Goal: Find specific page/section: Find specific page/section

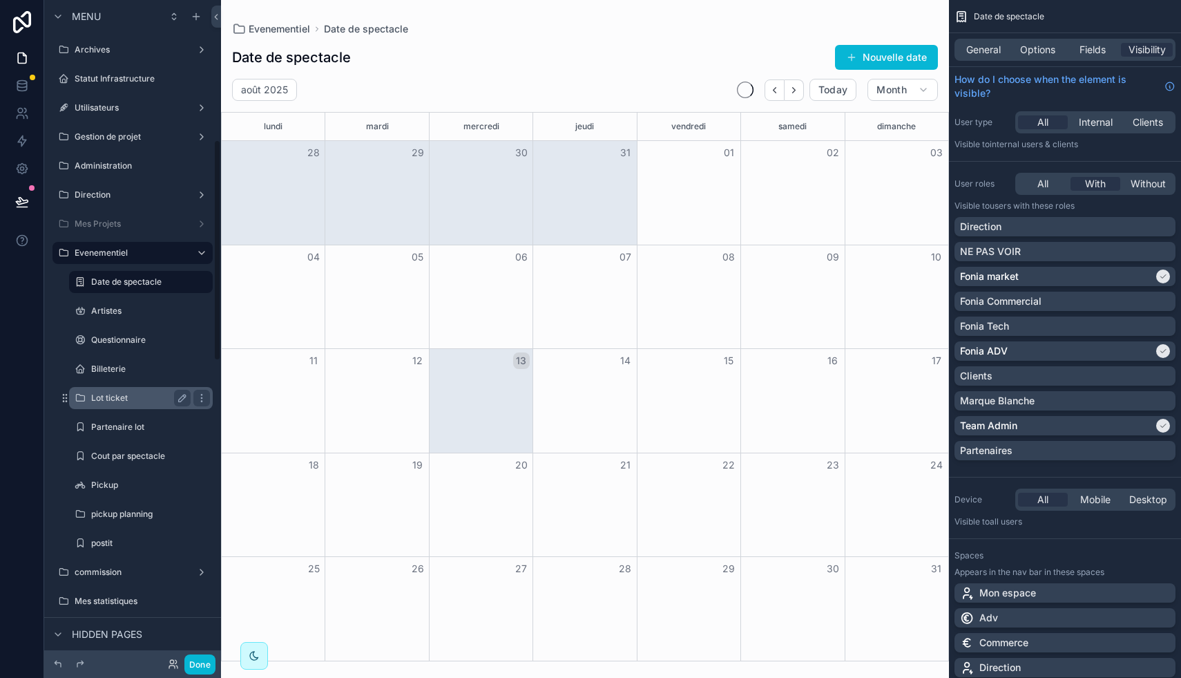
scroll to position [446, 0]
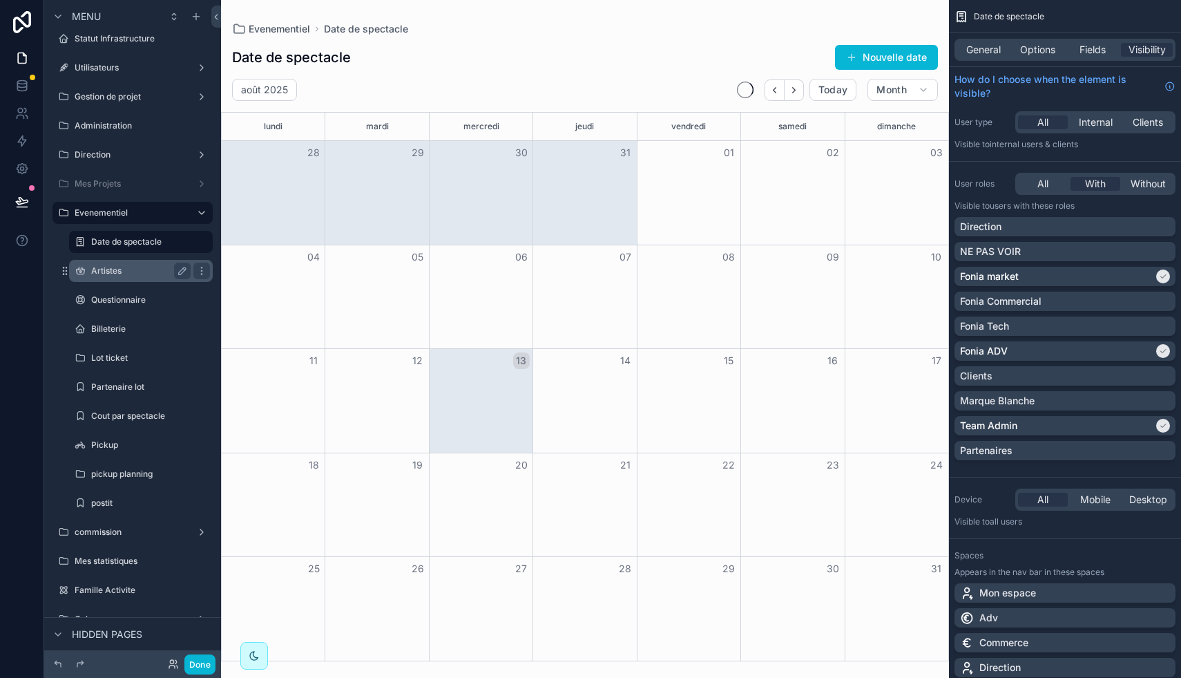
click at [105, 277] on div "Artistes" at bounding box center [140, 271] width 99 height 17
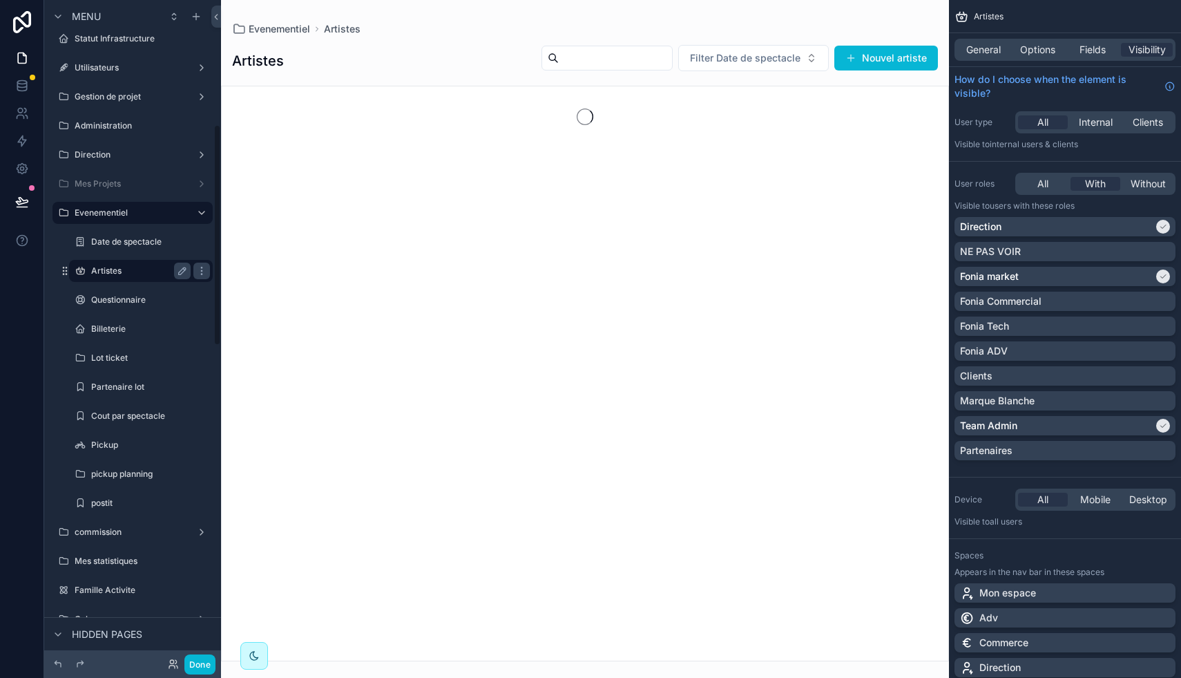
scroll to position [371, 0]
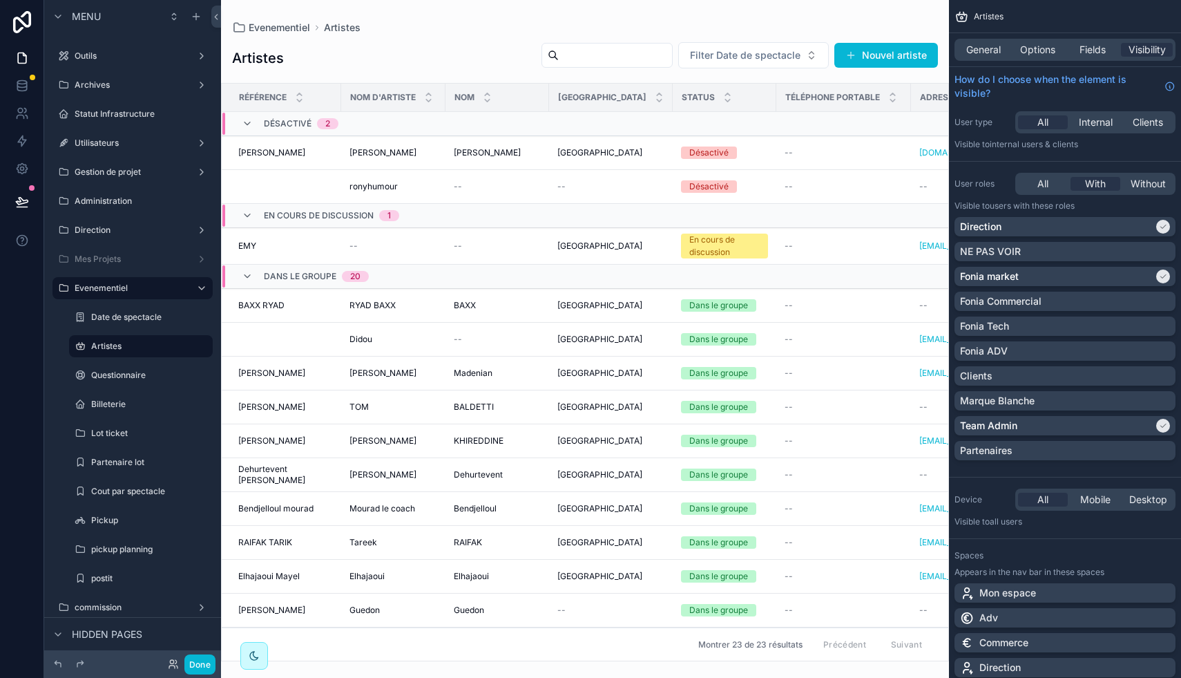
click at [618, 57] on div "scrollable content" at bounding box center [585, 339] width 728 height 678
click at [609, 55] on input "scrollable content" at bounding box center [615, 55] width 113 height 19
click at [714, 50] on span "Filter Date de spectacle" at bounding box center [745, 55] width 111 height 14
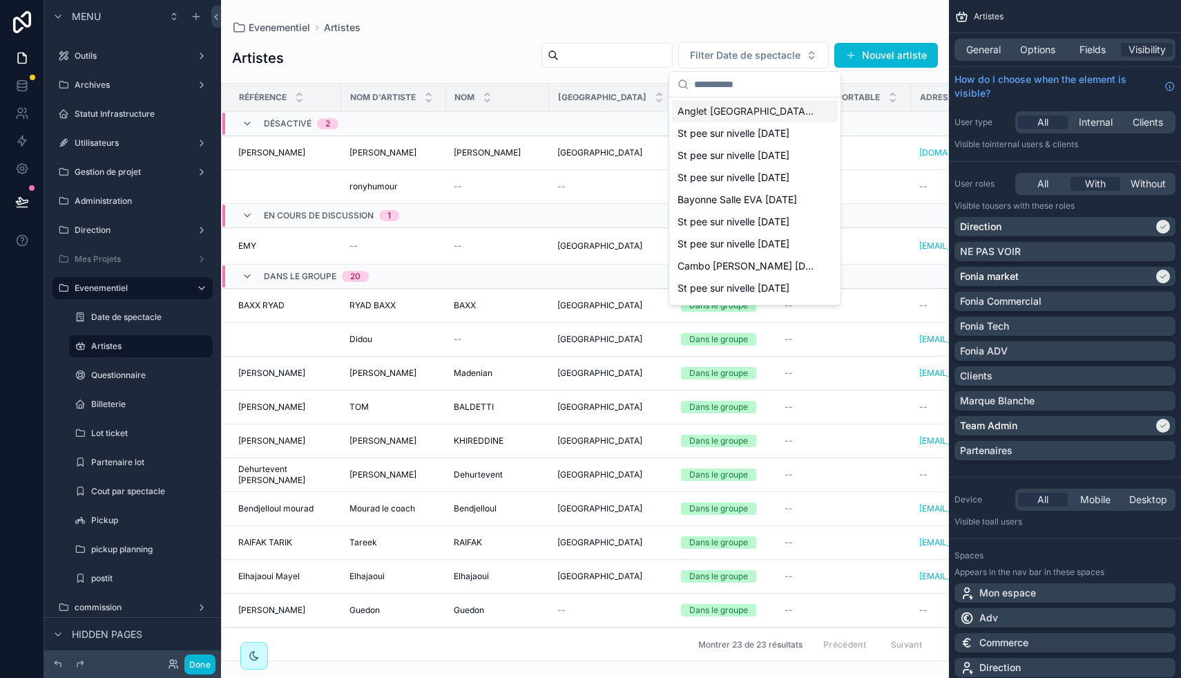
click at [464, 64] on div "Artistes Filter Date de spectacle Nouvel artiste" at bounding box center [585, 57] width 706 height 33
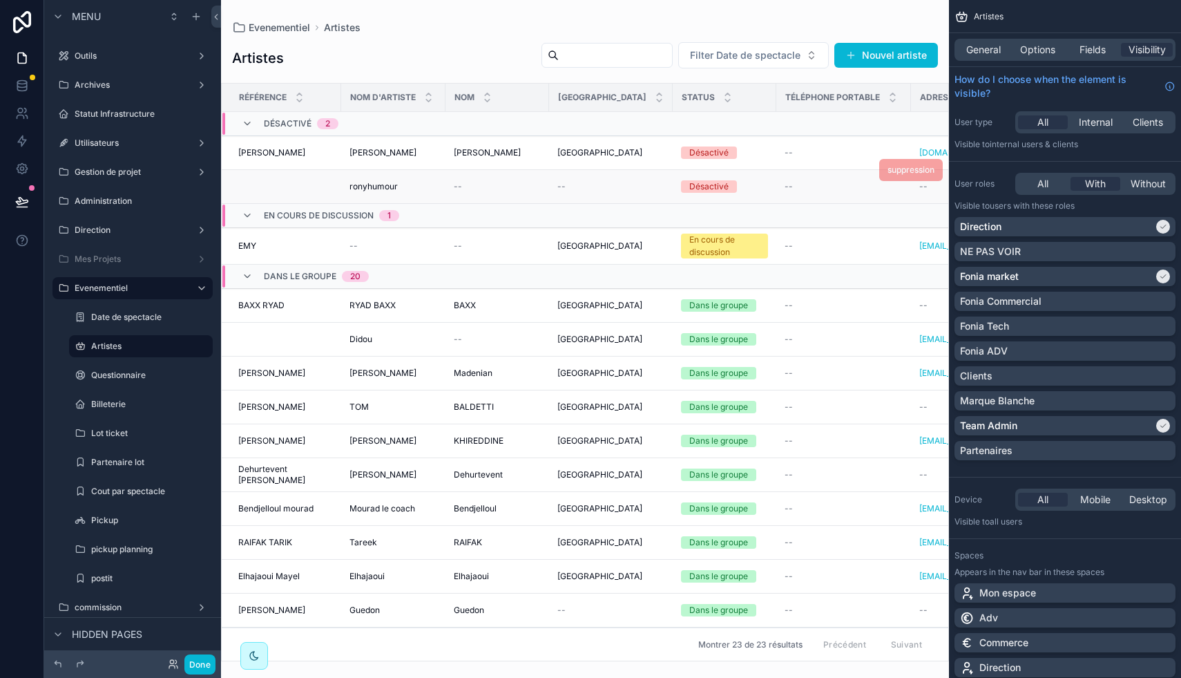
scroll to position [0, 307]
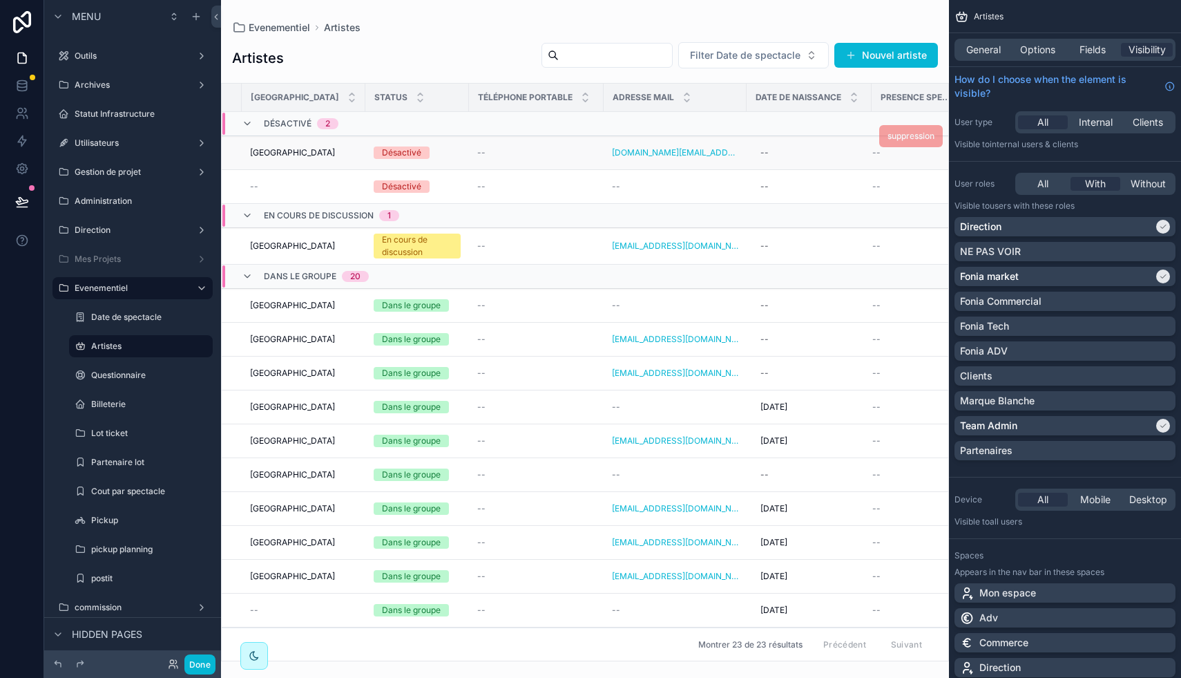
click at [883, 151] on div "suppression" at bounding box center [911, 136] width 64 height 33
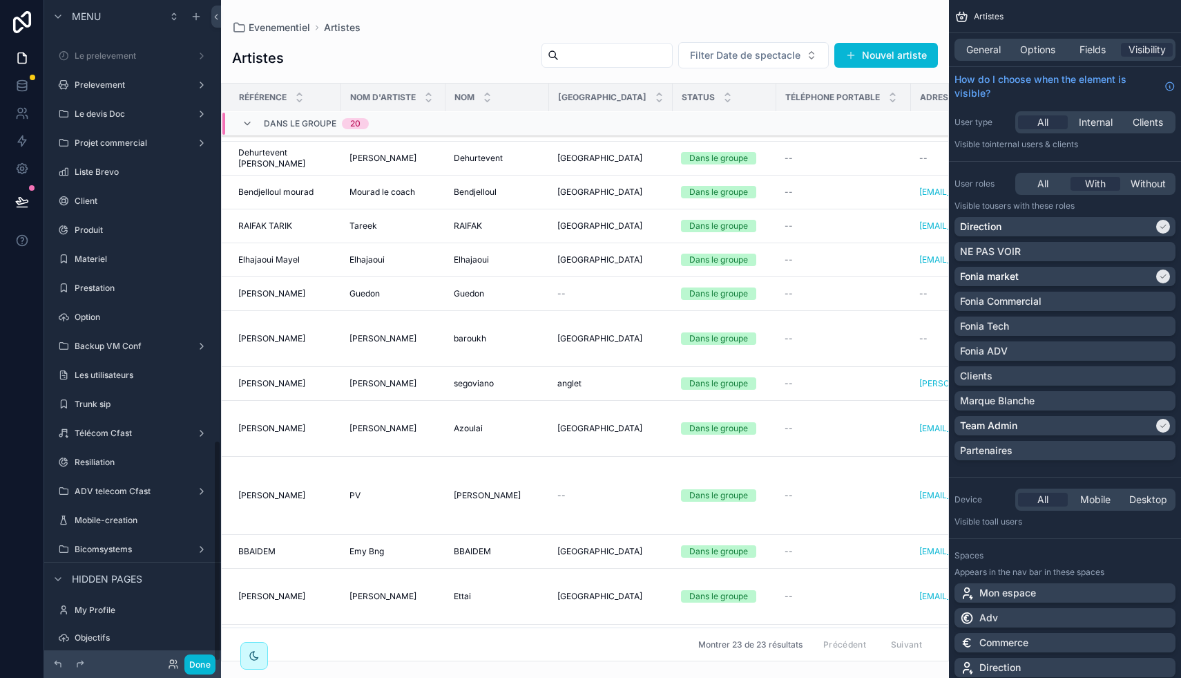
scroll to position [1310, 0]
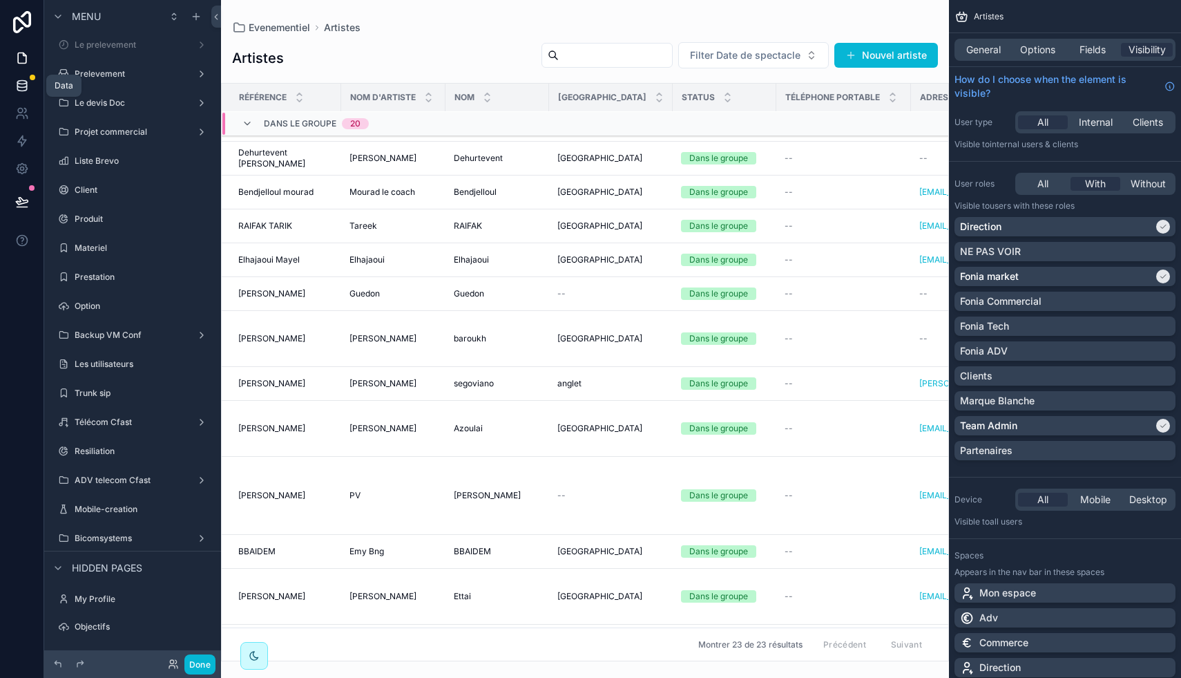
click at [20, 87] on icon at bounding box center [21, 85] width 9 height 6
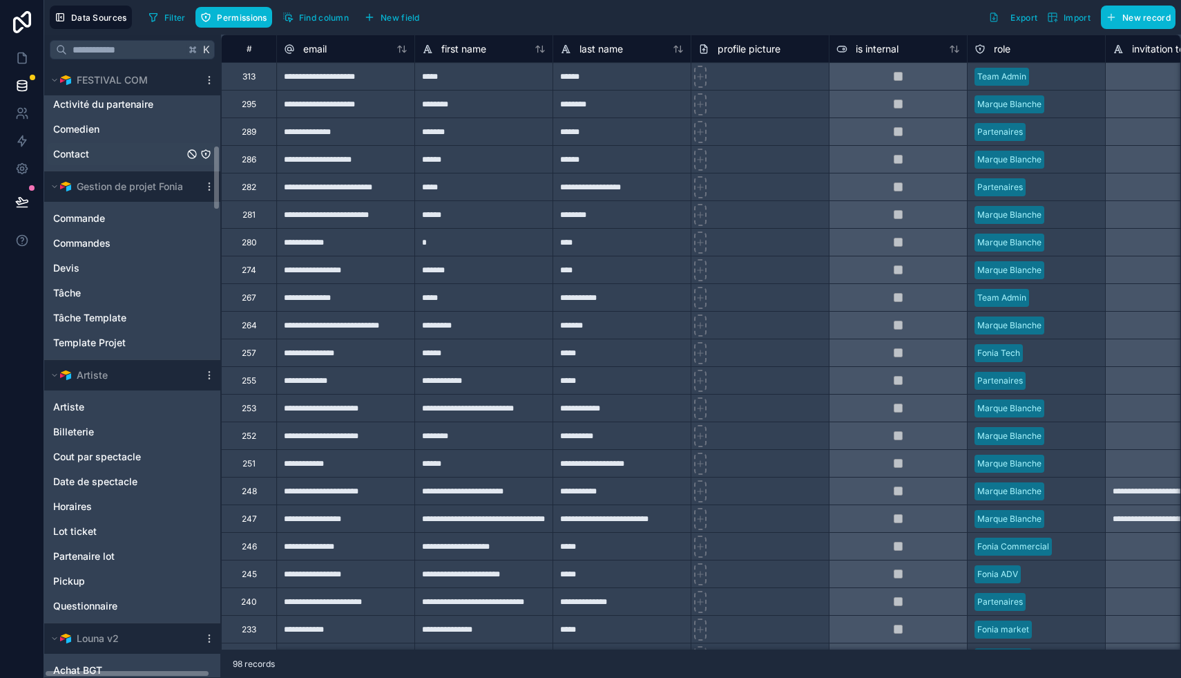
scroll to position [752, 0]
click at [126, 398] on div "Artiste" at bounding box center [132, 406] width 171 height 22
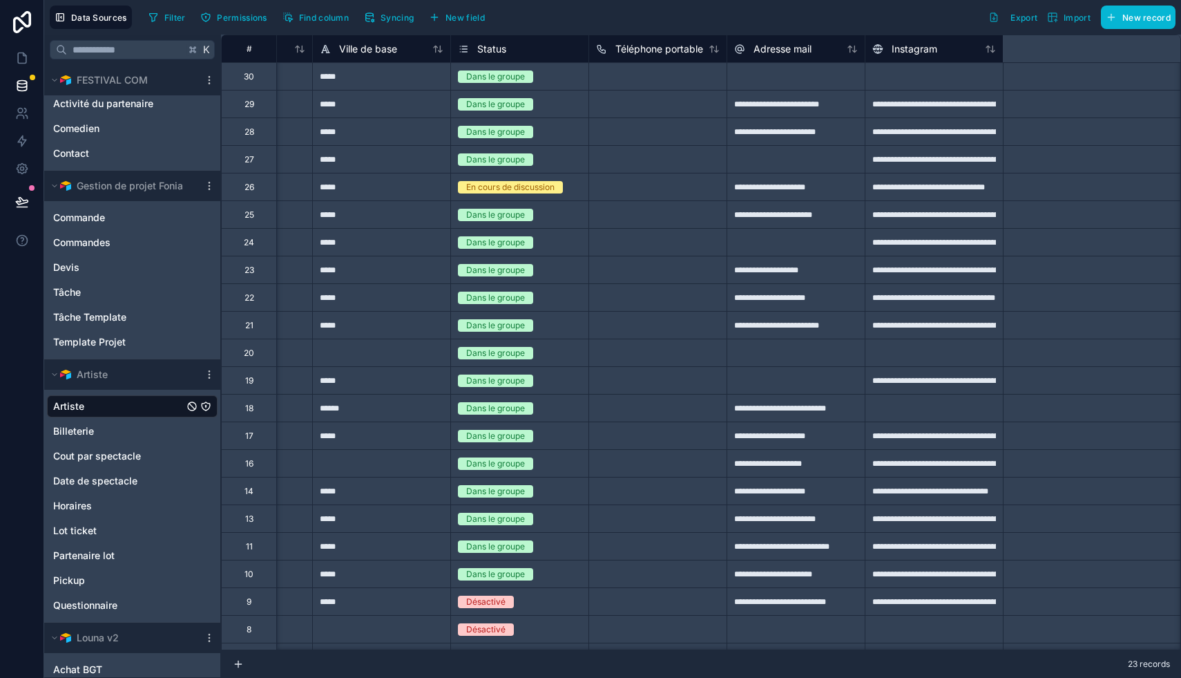
scroll to position [0, 562]
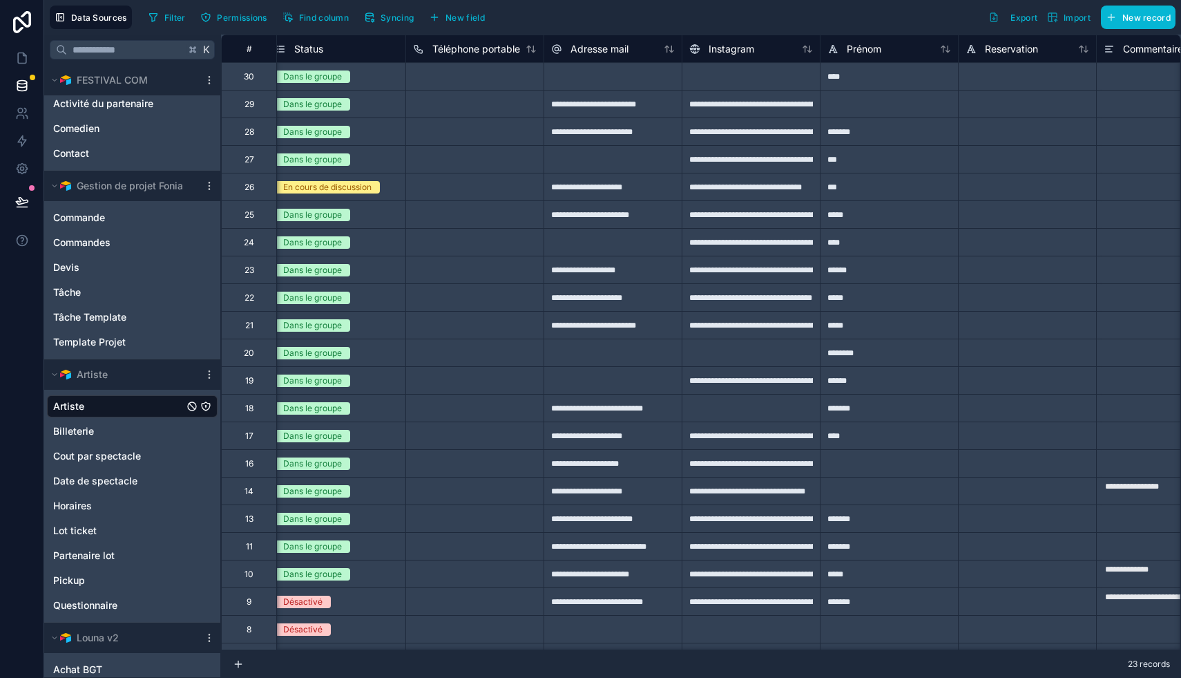
click at [998, 101] on div at bounding box center [1027, 104] width 138 height 28
click at [1001, 160] on div at bounding box center [1027, 159] width 138 height 28
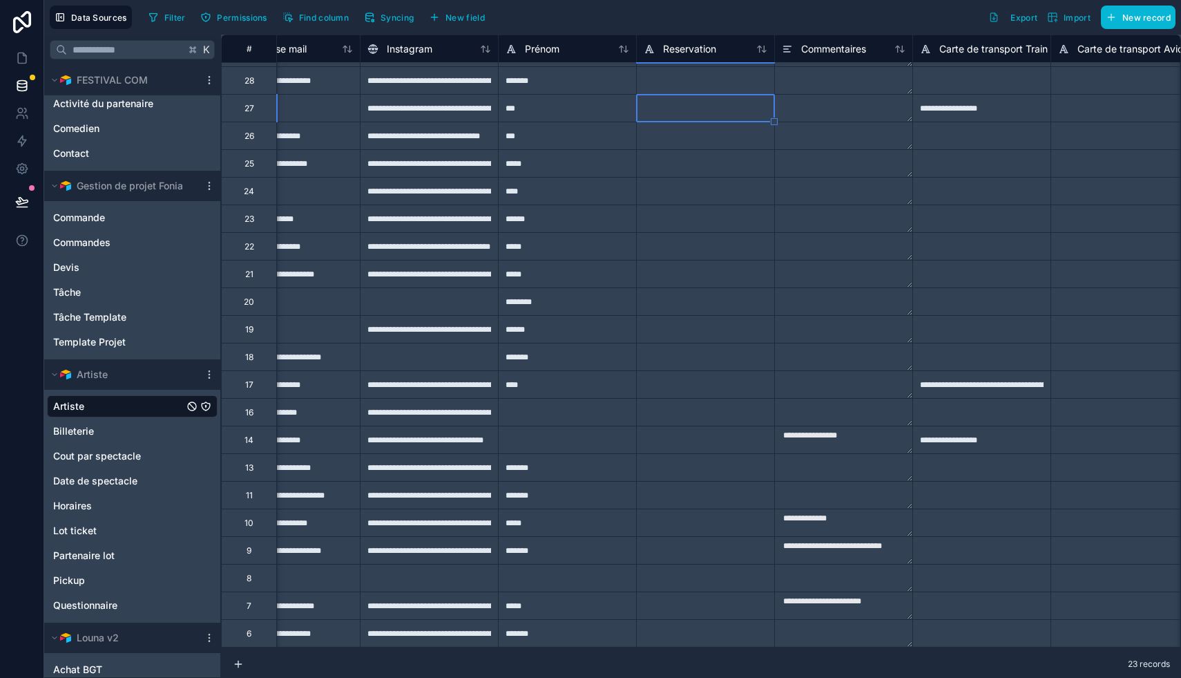
scroll to position [0, 884]
